Goal: Task Accomplishment & Management: Manage account settings

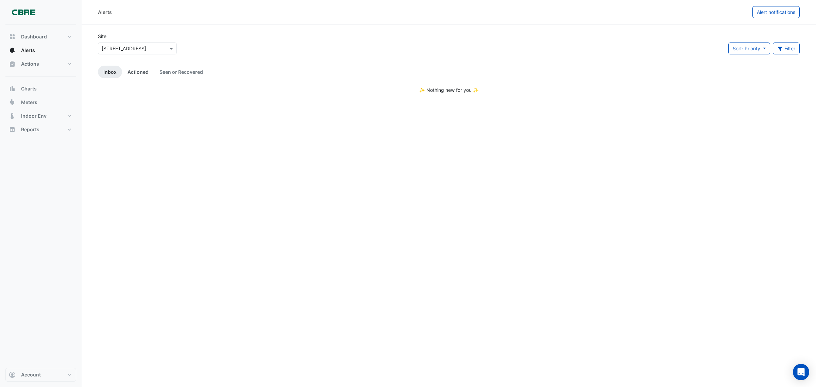
click at [140, 70] on link "Actioned" at bounding box center [138, 72] width 32 height 13
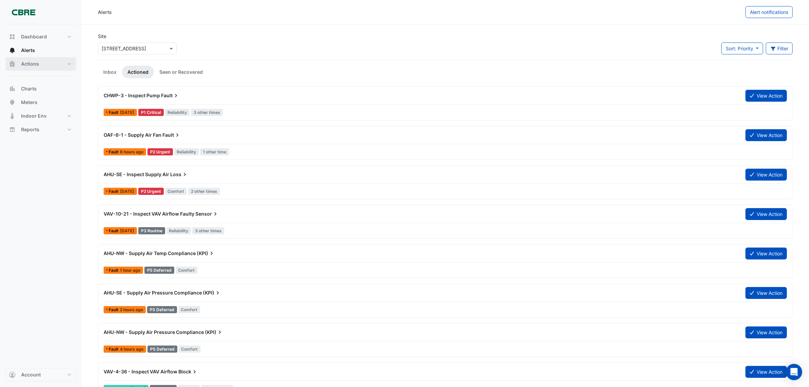
click at [35, 64] on span "Actions" at bounding box center [30, 63] width 18 height 7
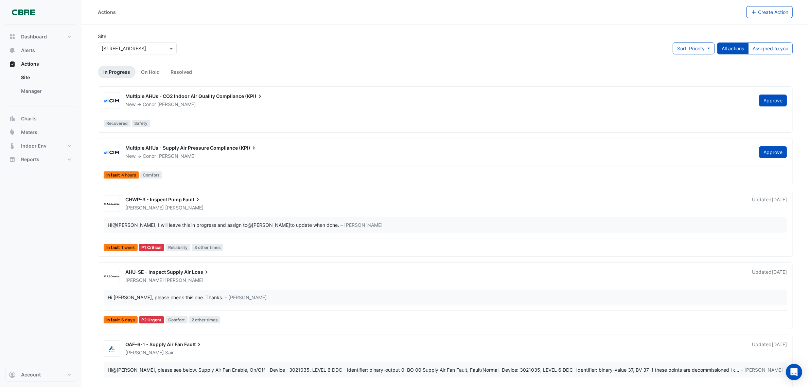
click at [169, 100] on div "Multiple AHUs - CO2 Indoor Air Quality Compliance (KPI)" at bounding box center [438, 97] width 626 height 8
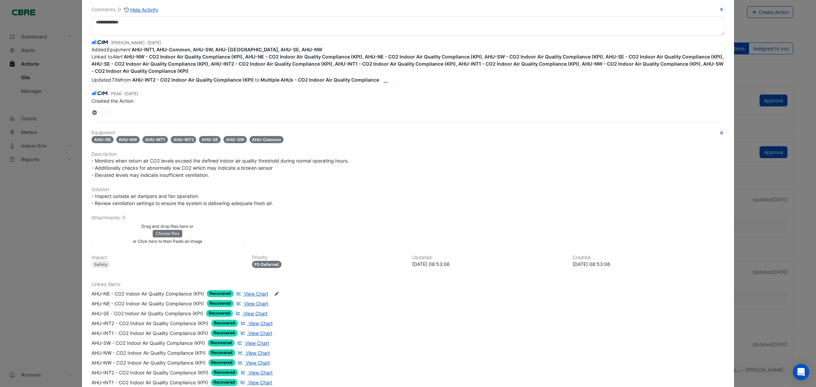
scroll to position [107, 0]
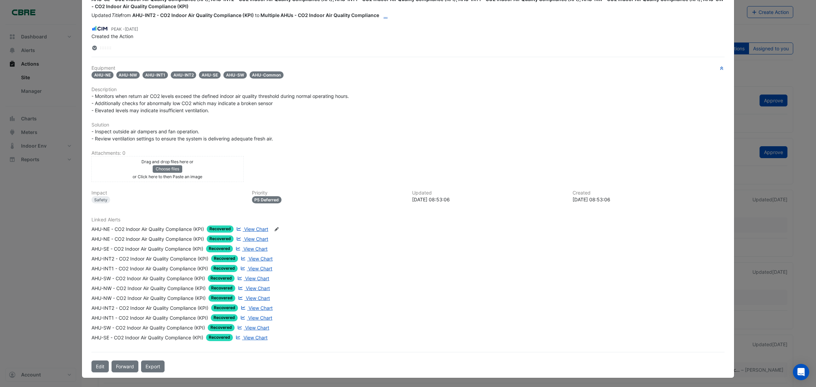
click at [778, 64] on ngb-modal-window "Multiple AHUs - CO2 Indoor Air Quality Compliance (KPI) New -> [PERSON_NAME] Mo…" at bounding box center [408, 193] width 816 height 387
click at [771, 104] on ngb-modal-window "Multiple AHUs - CO2 Indoor Air Quality Compliance (KPI) New -> [PERSON_NAME] Mo…" at bounding box center [408, 193] width 816 height 387
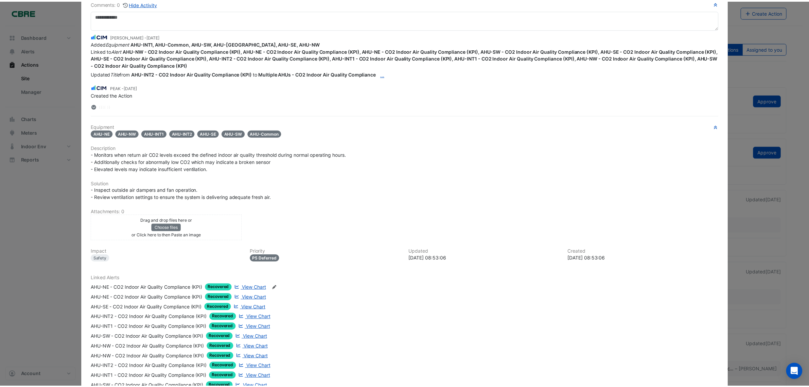
scroll to position [0, 0]
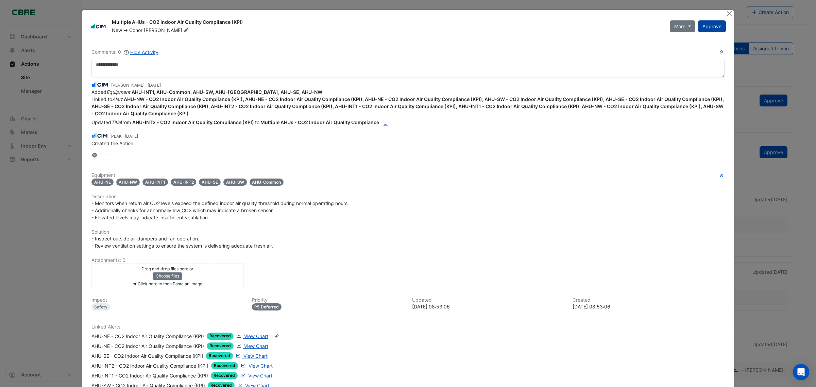
click at [709, 28] on span "Approve" at bounding box center [711, 26] width 19 height 6
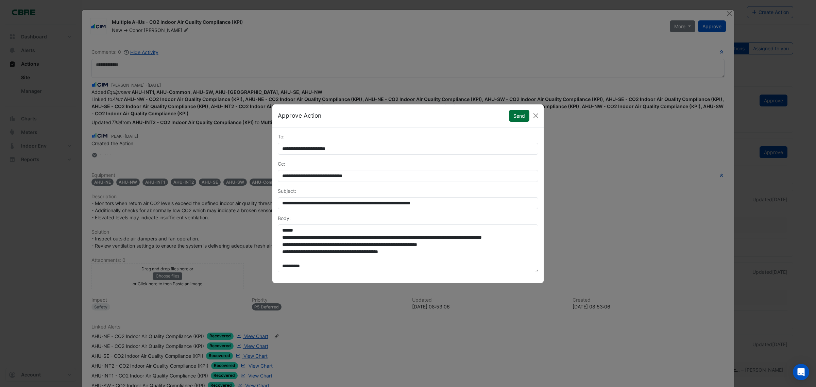
click at [517, 110] on button "Send" at bounding box center [519, 116] width 20 height 12
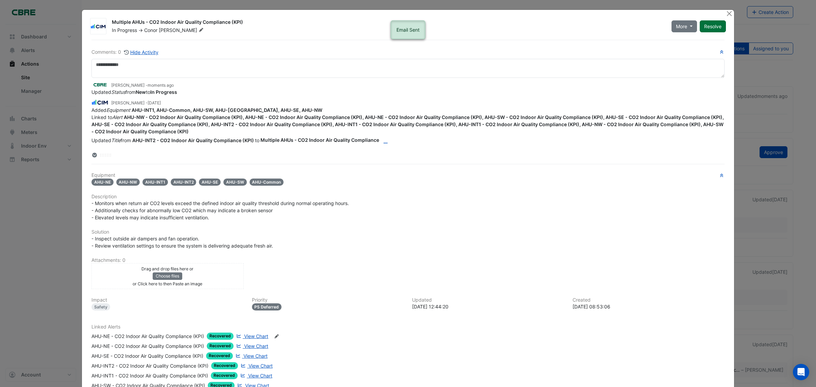
click at [718, 24] on button "Resolve" at bounding box center [712, 26] width 26 height 12
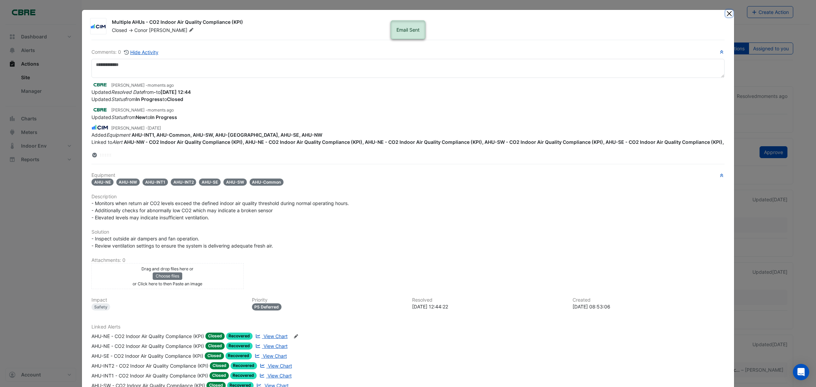
click at [725, 10] on button "Close" at bounding box center [728, 13] width 7 height 7
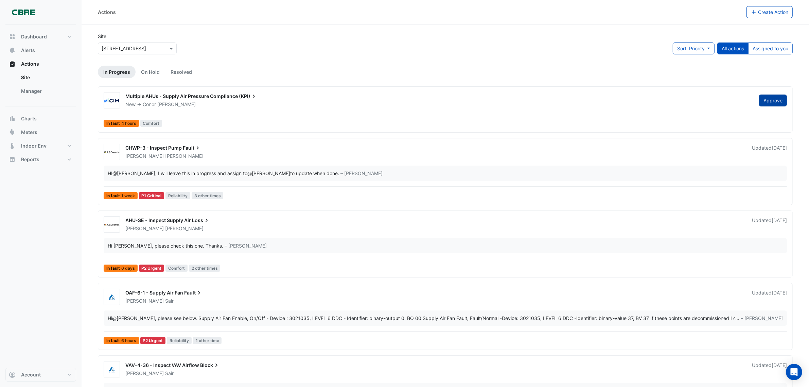
click at [778, 103] on button "Approve" at bounding box center [773, 100] width 28 height 12
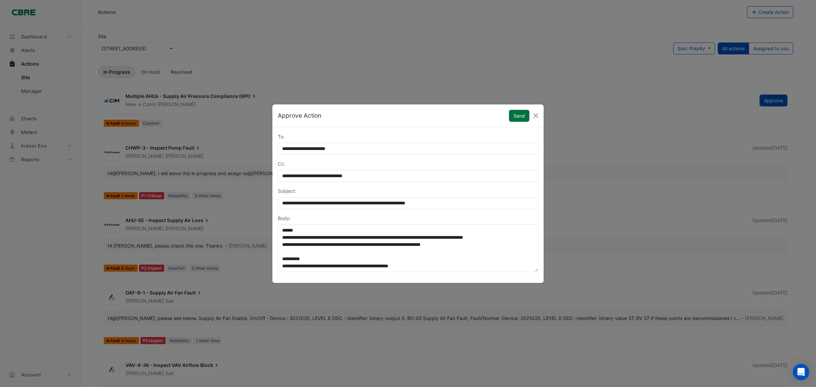
click at [518, 116] on button "Send" at bounding box center [519, 116] width 20 height 12
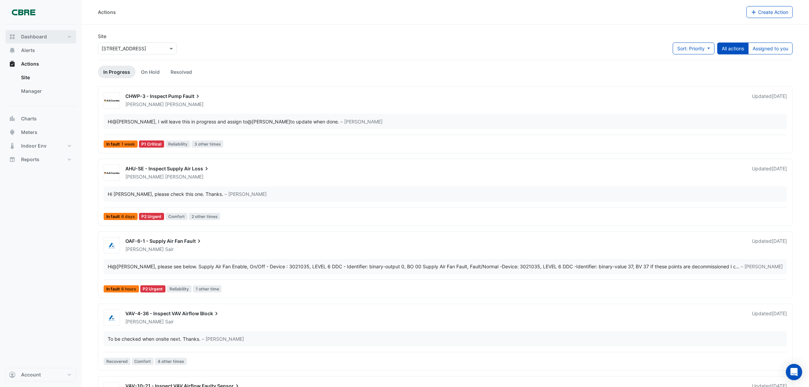
click at [21, 38] on span "Dashboard" at bounding box center [34, 36] width 26 height 7
select select "***"
